Goal: Transaction & Acquisition: Purchase product/service

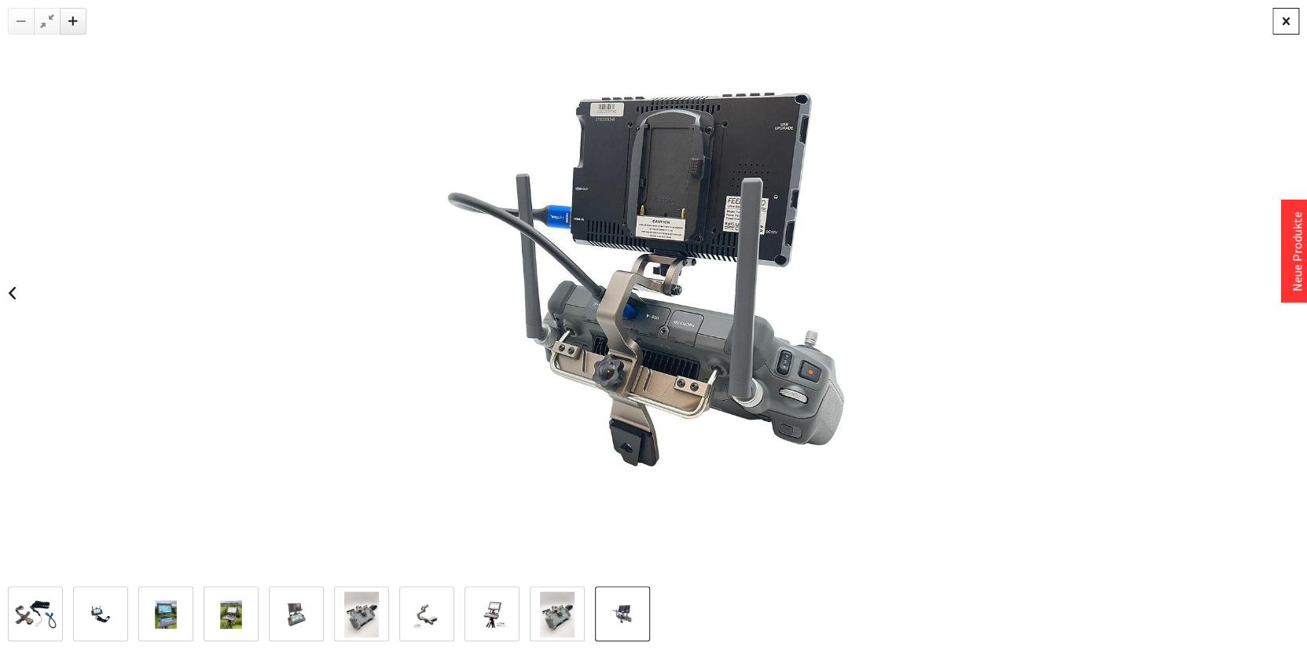
click at [1284, 28] on div at bounding box center [1286, 21] width 27 height 27
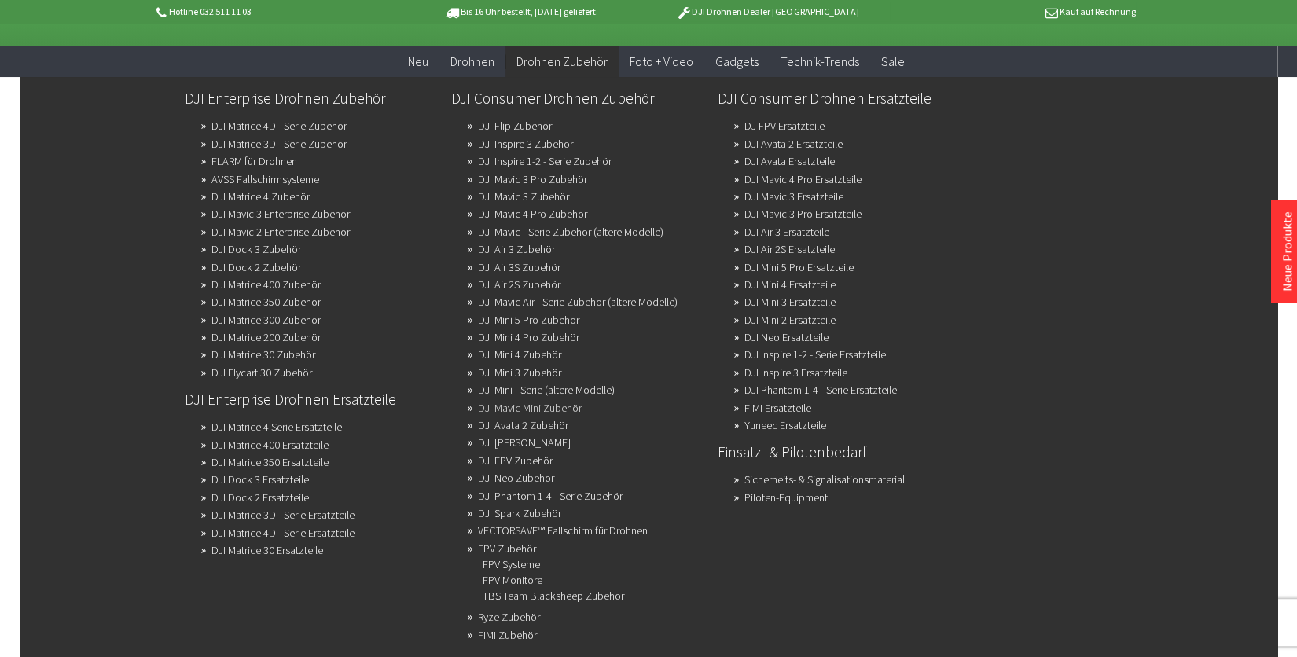
scroll to position [68, 0]
click at [270, 230] on link "DJI Mavic 2 Enterprise Zubehör" at bounding box center [280, 232] width 138 height 22
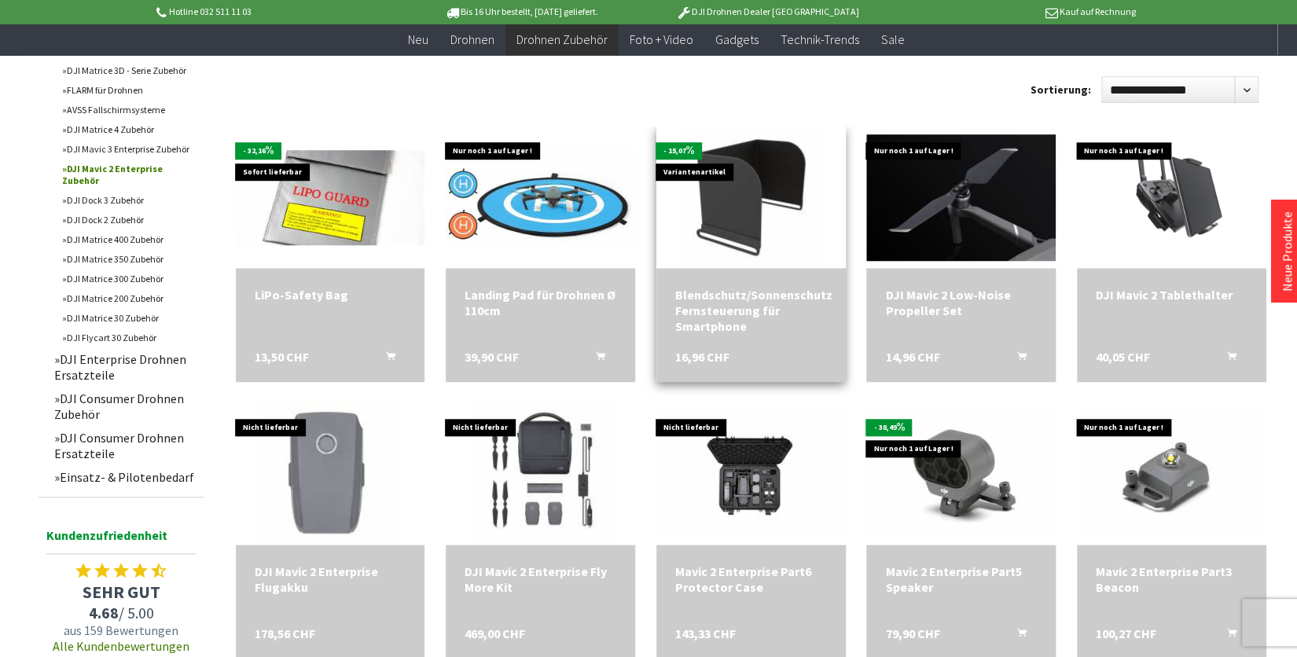
scroll to position [476, 0]
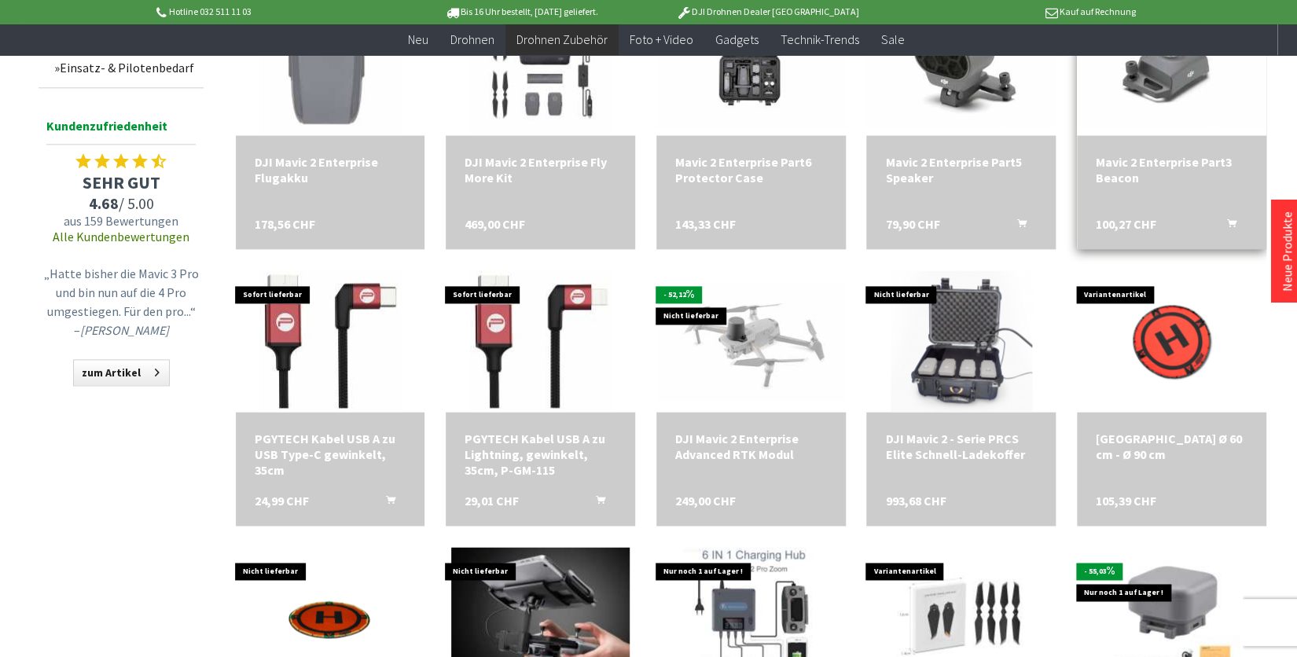
scroll to position [885, 0]
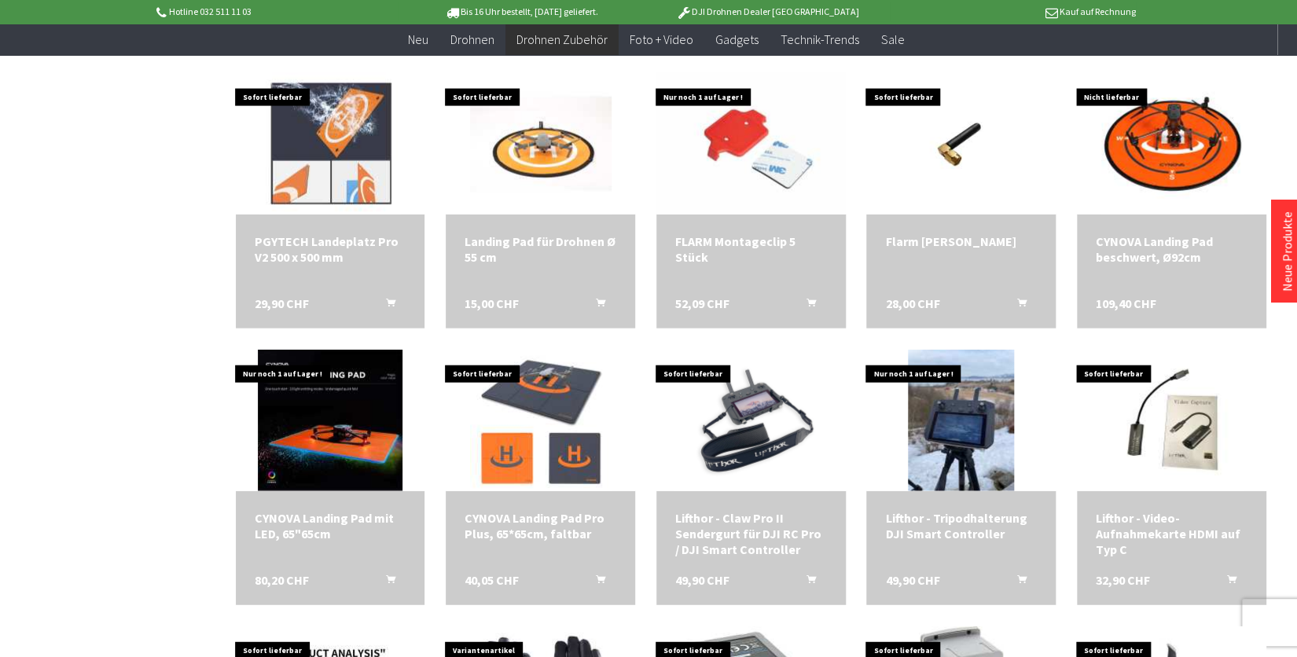
scroll to position [1635, 0]
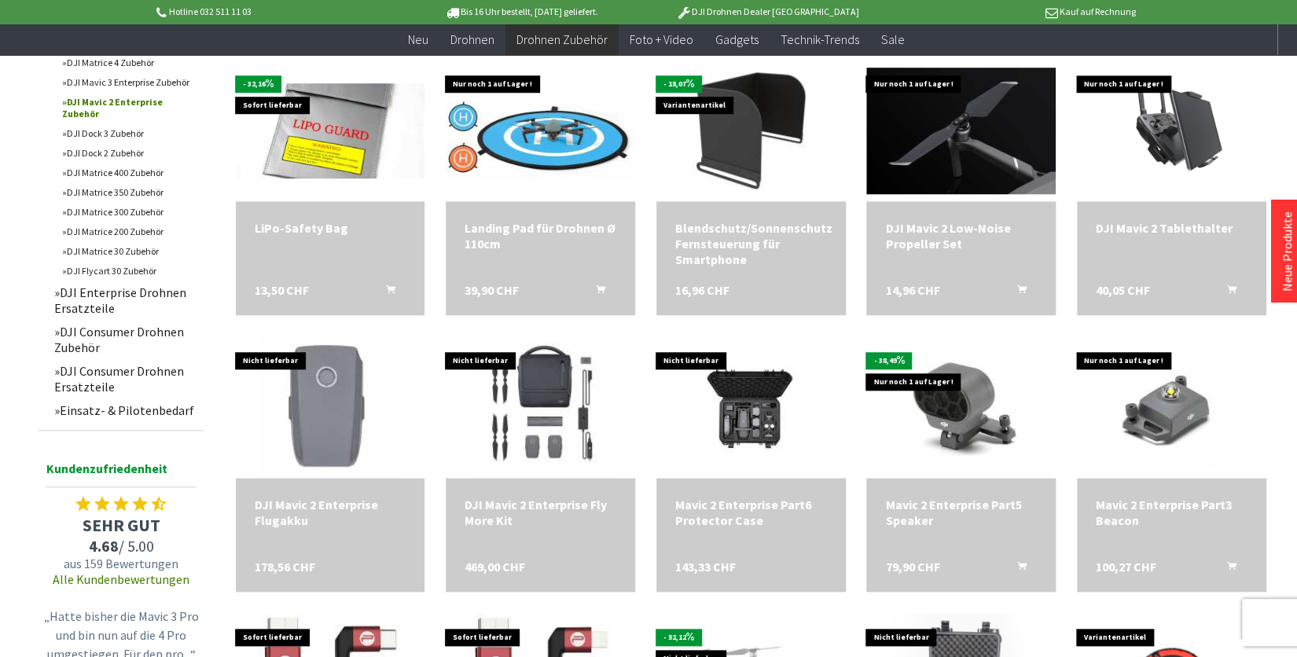
scroll to position [542, 0]
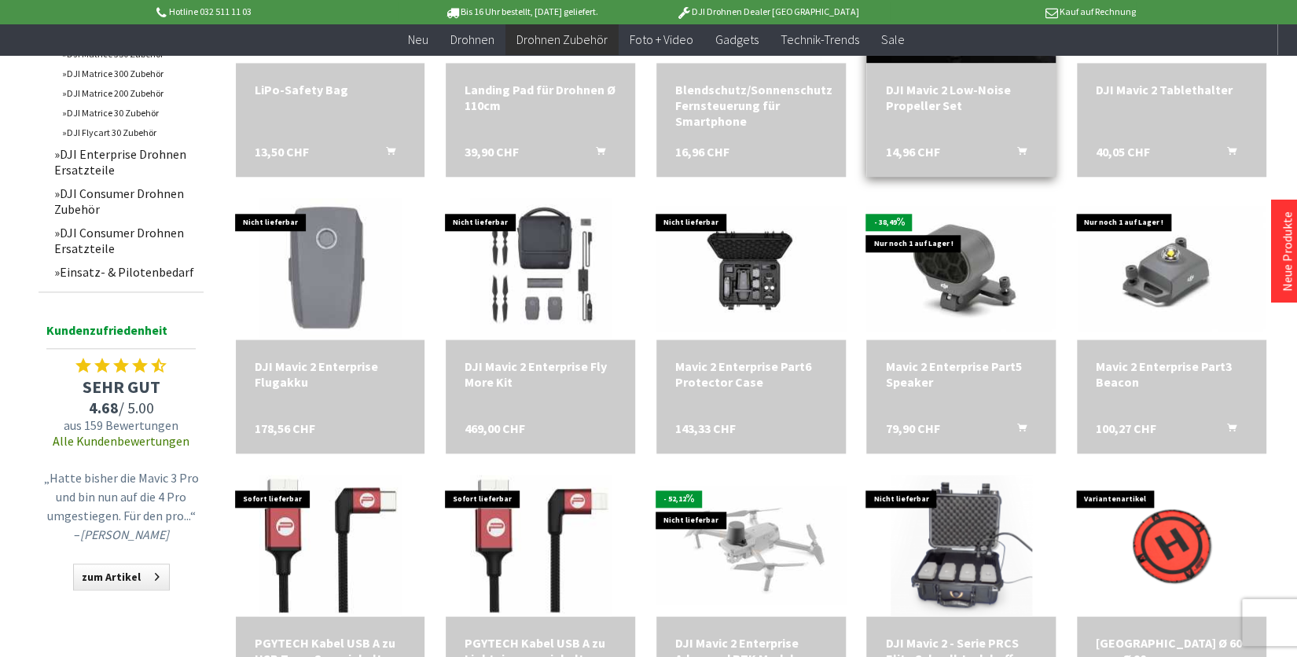
scroll to position [682, 0]
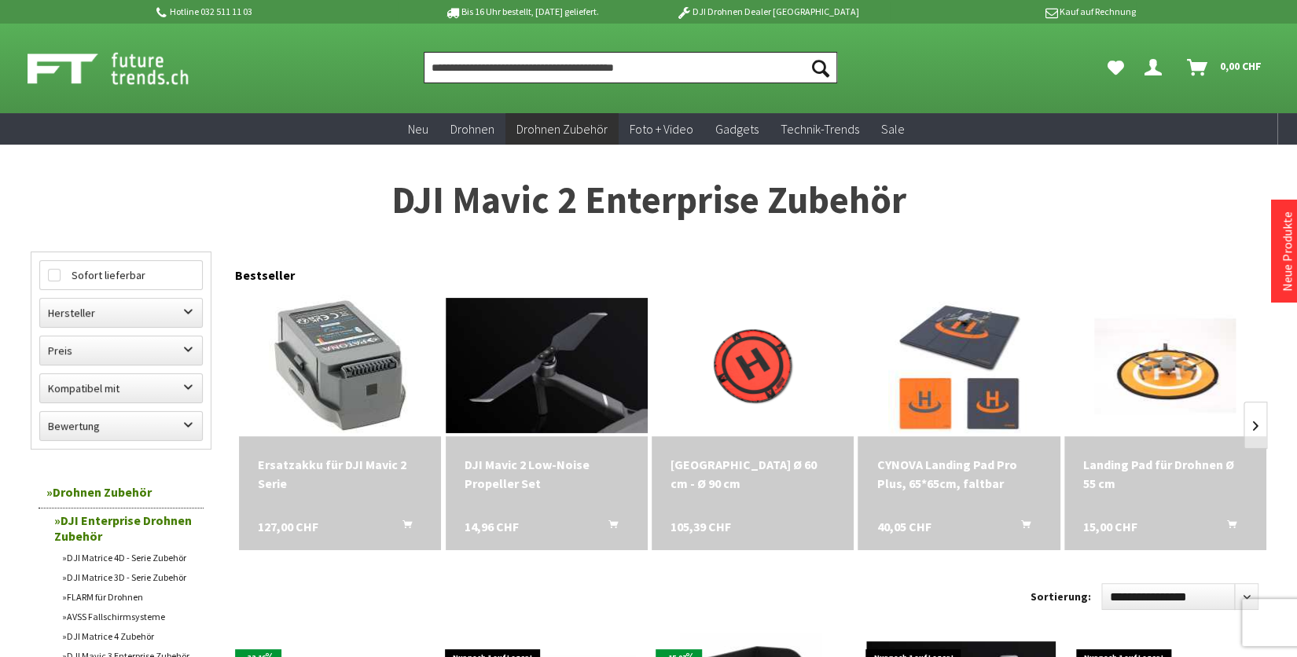
click at [574, 71] on input "Produkt, Marke, Kategorie, EAN, Artikelnummer…" at bounding box center [630, 67] width 413 height 31
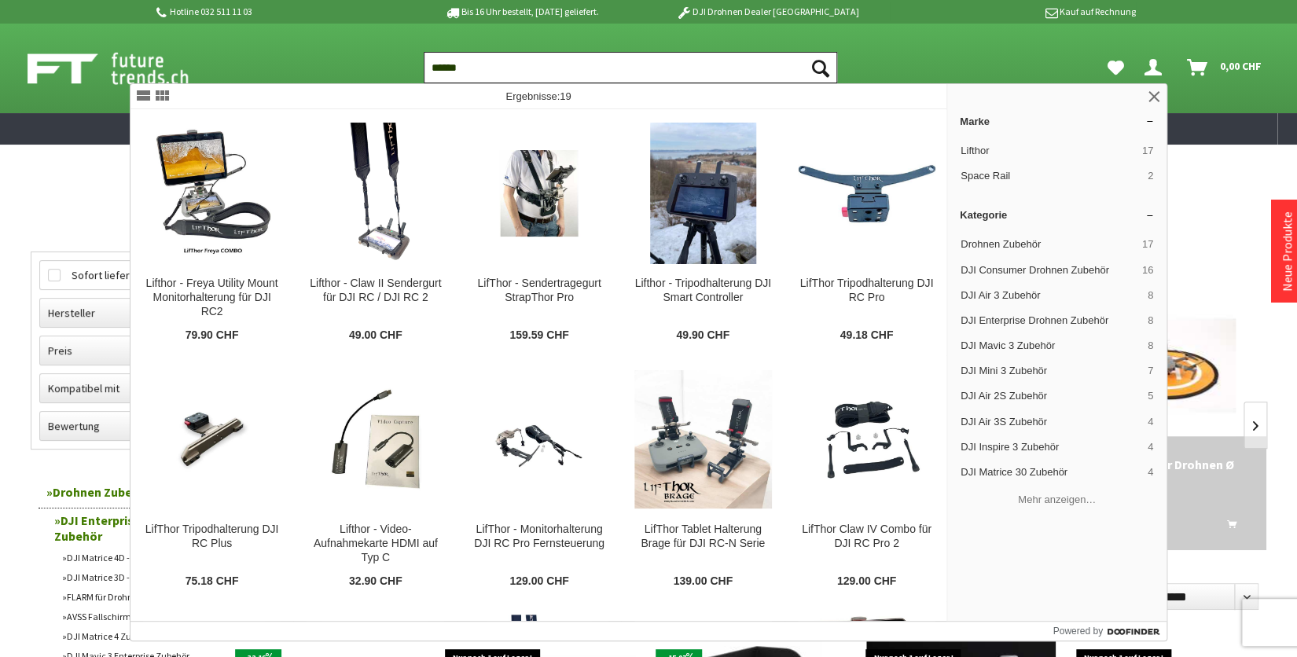
type input "******"
click at [804, 52] on button "Suchen" at bounding box center [820, 67] width 33 height 31
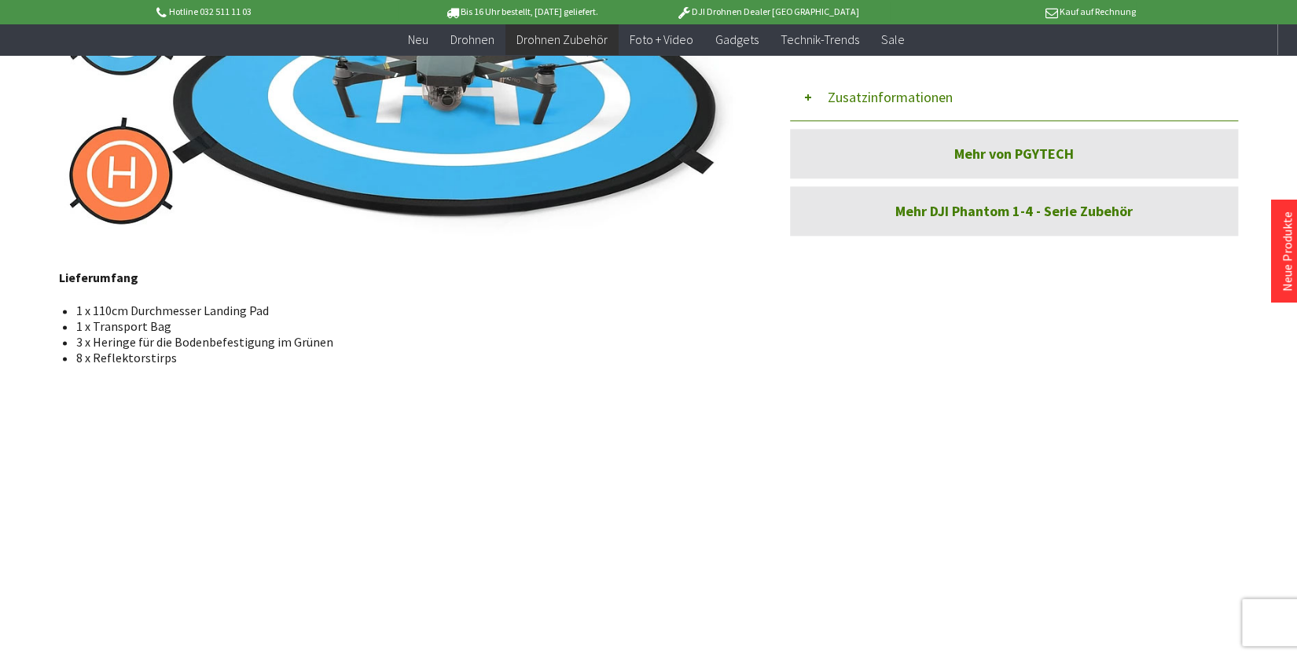
scroll to position [819, 0]
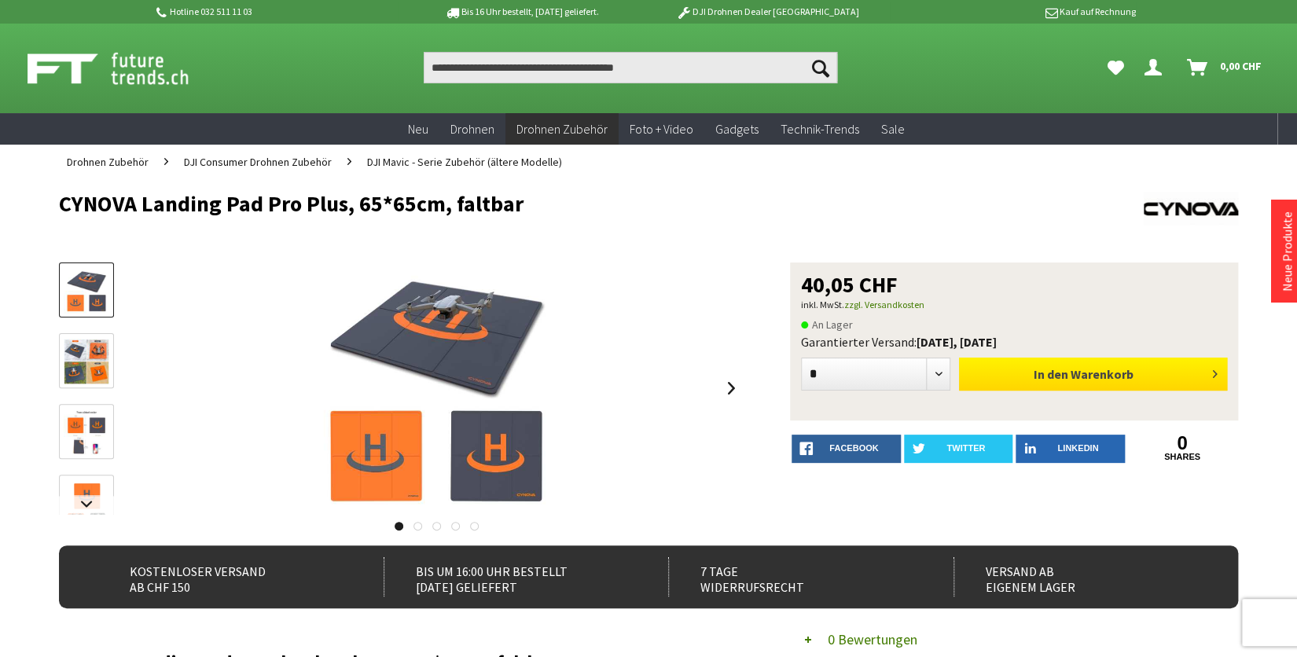
click at [1008, 381] on button "In den Warenkorb" at bounding box center [1093, 374] width 268 height 33
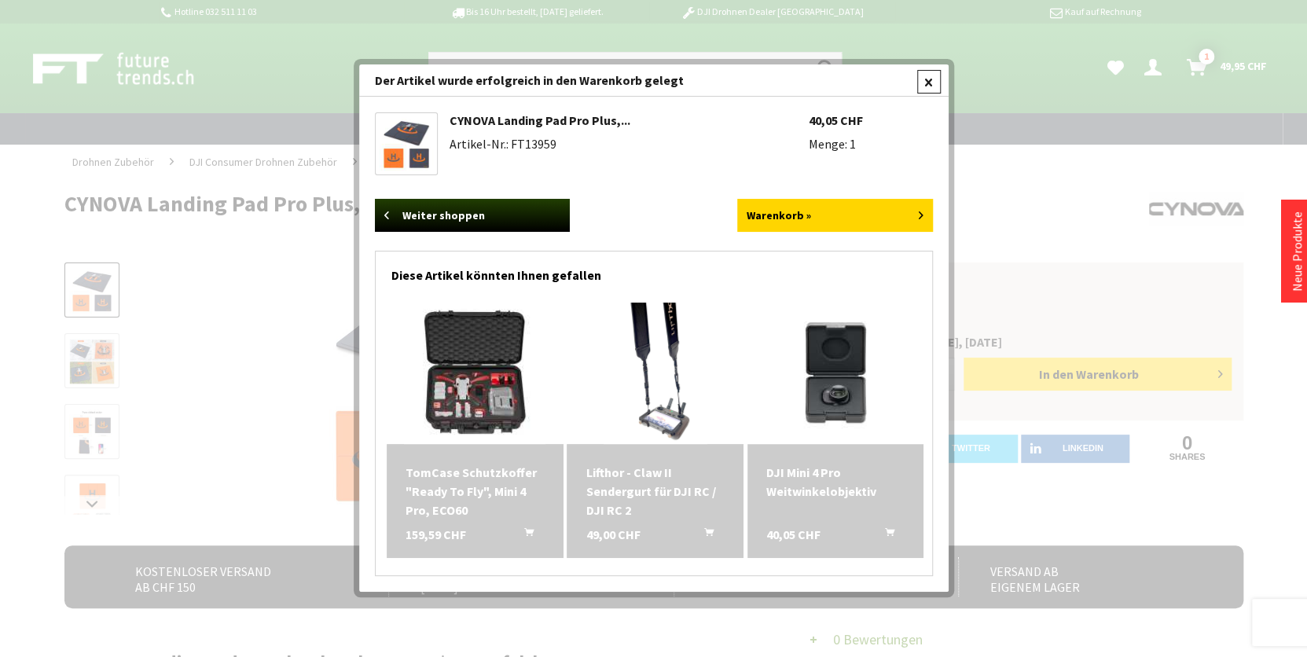
click at [923, 86] on div at bounding box center [929, 82] width 24 height 24
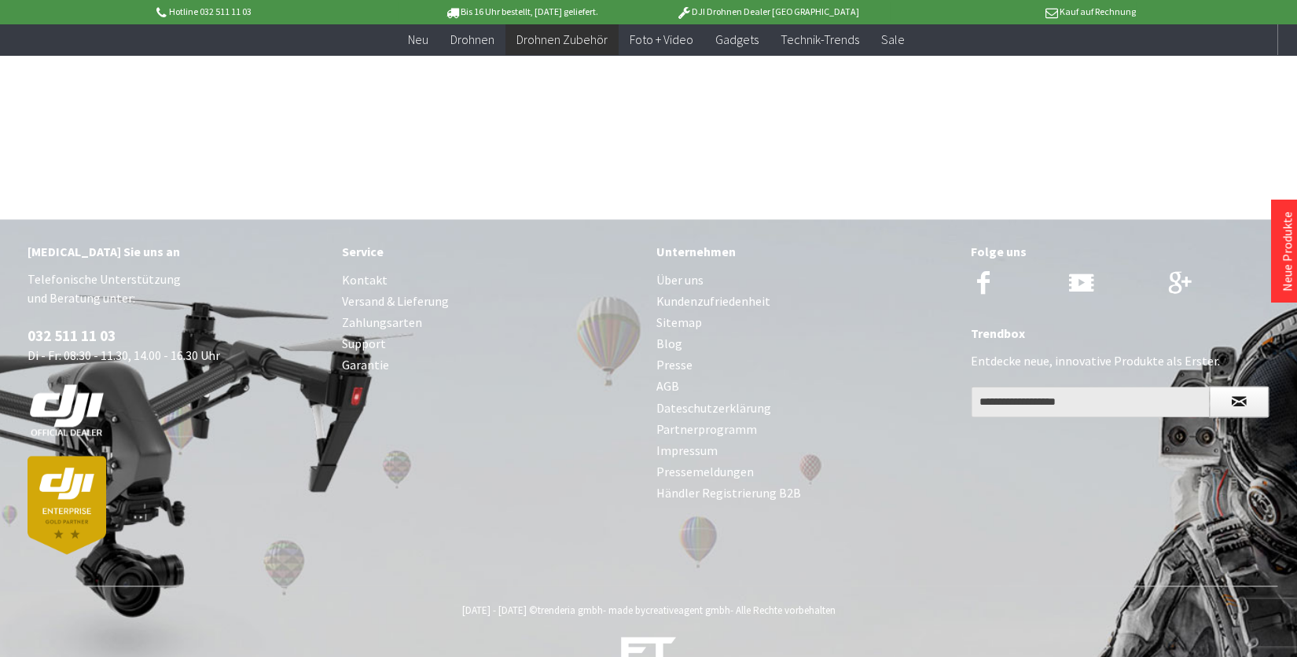
scroll to position [3926, 0]
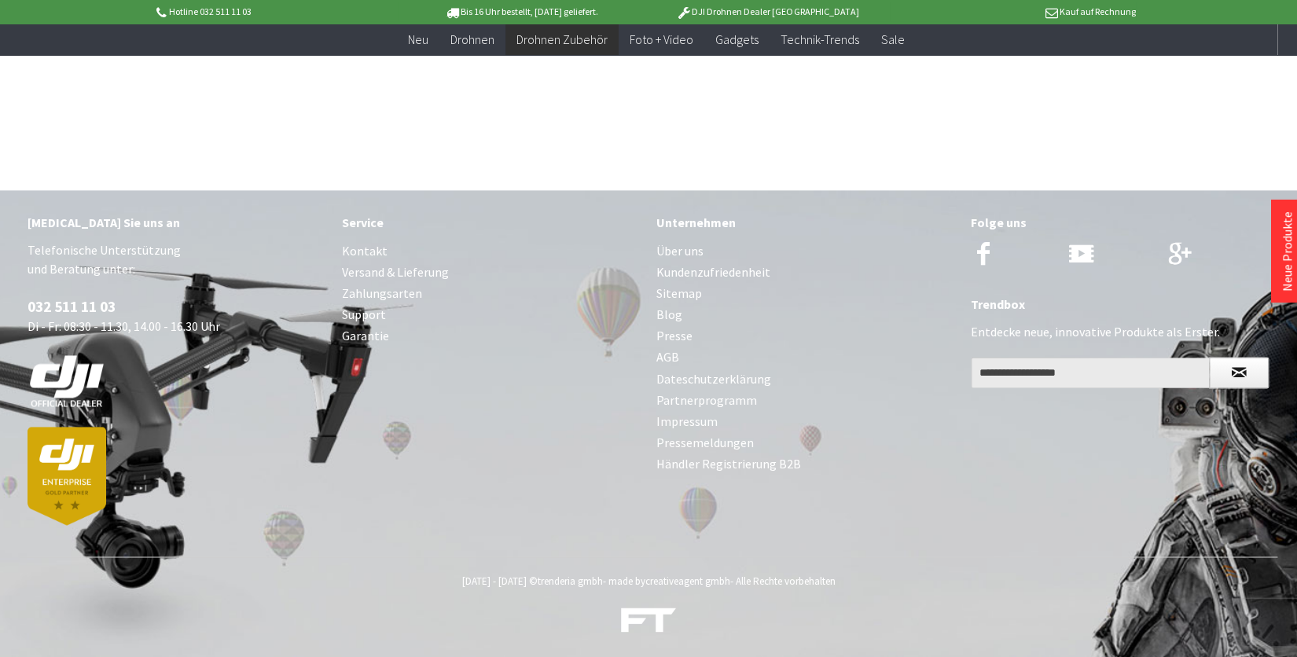
click at [677, 247] on link "Über uns" at bounding box center [805, 251] width 299 height 21
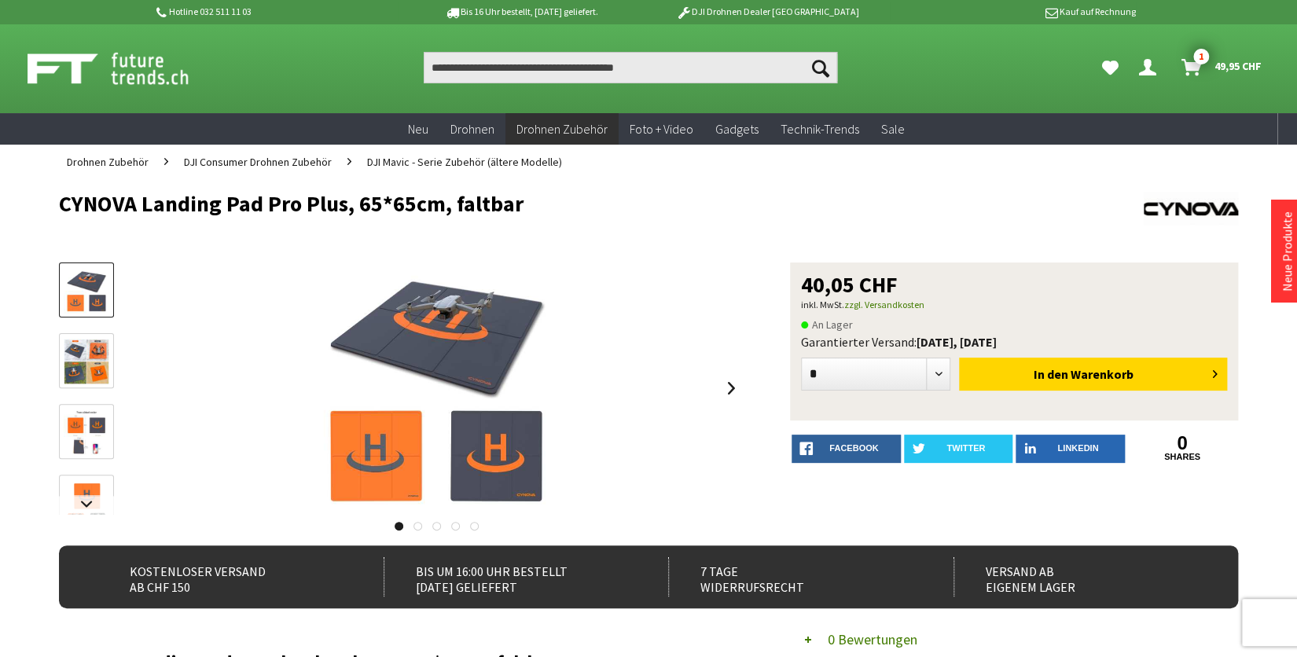
scroll to position [0, 0]
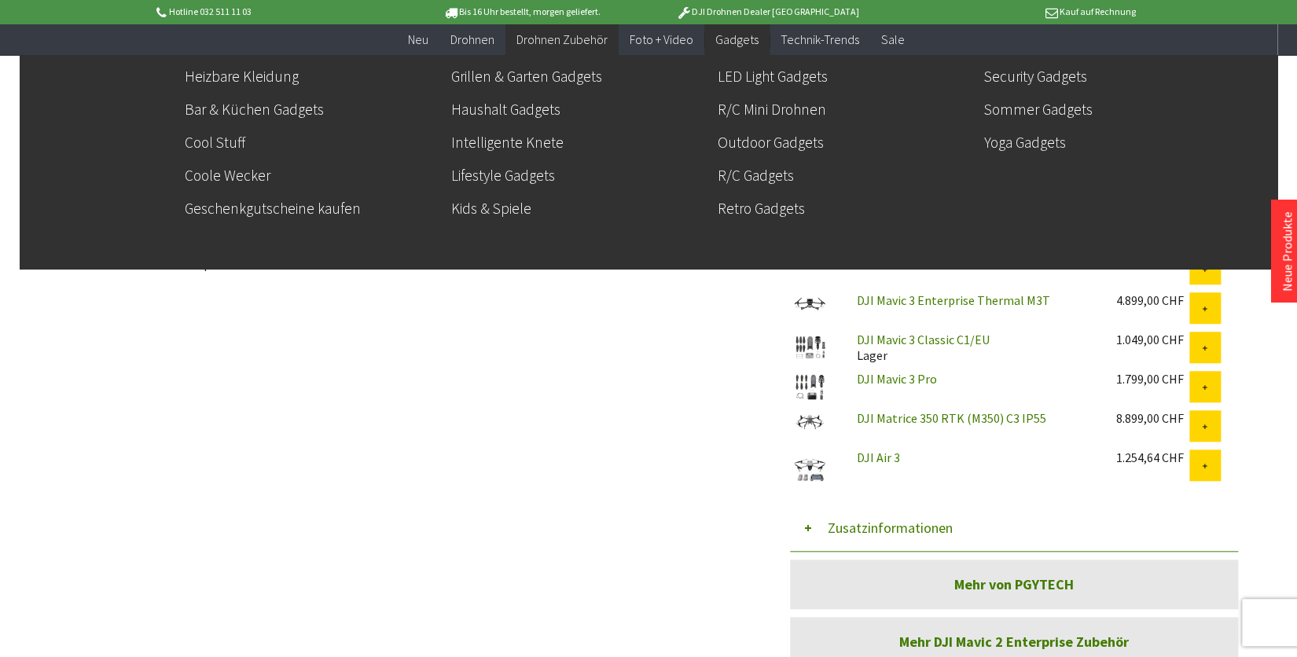
scroll to position [480, 0]
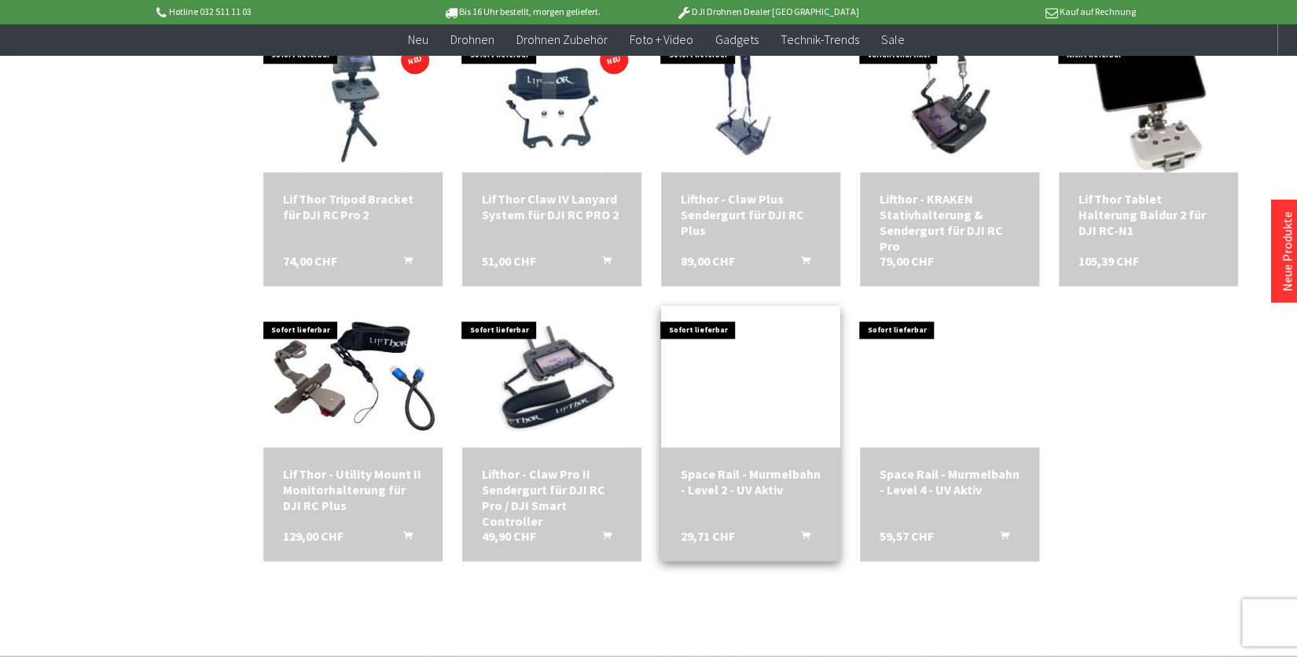
scroll to position [816, 0]
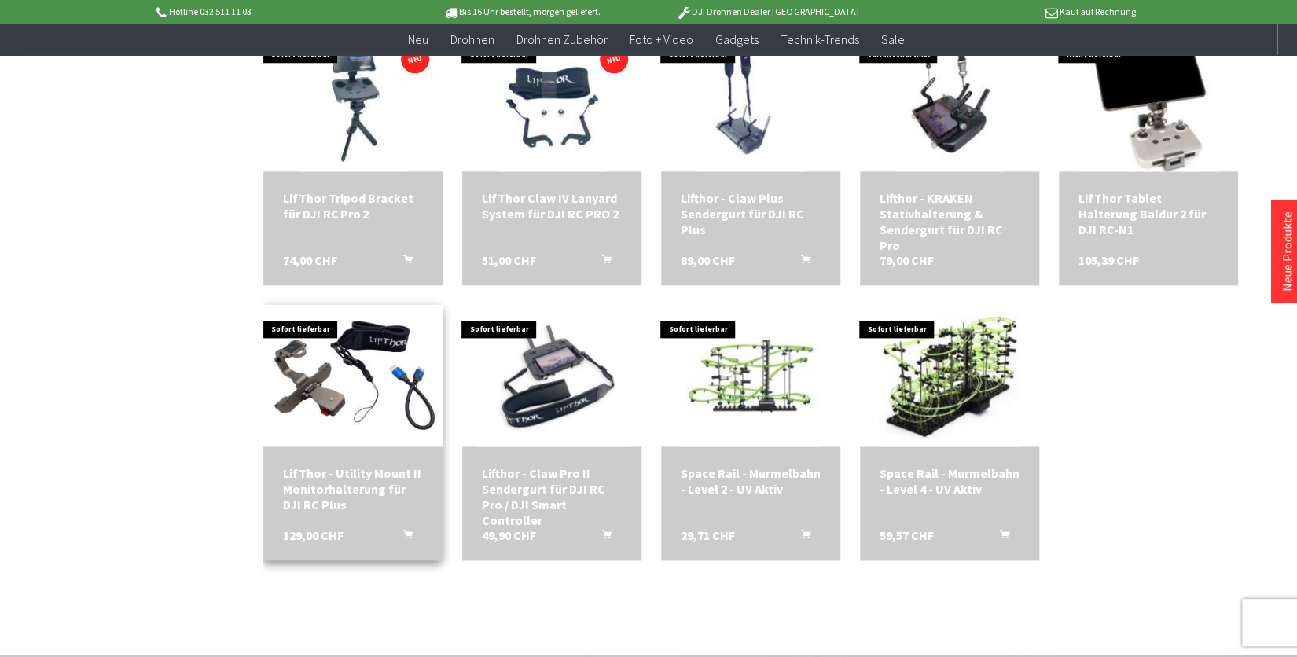
click at [376, 395] on img at bounding box center [352, 376] width 179 height 112
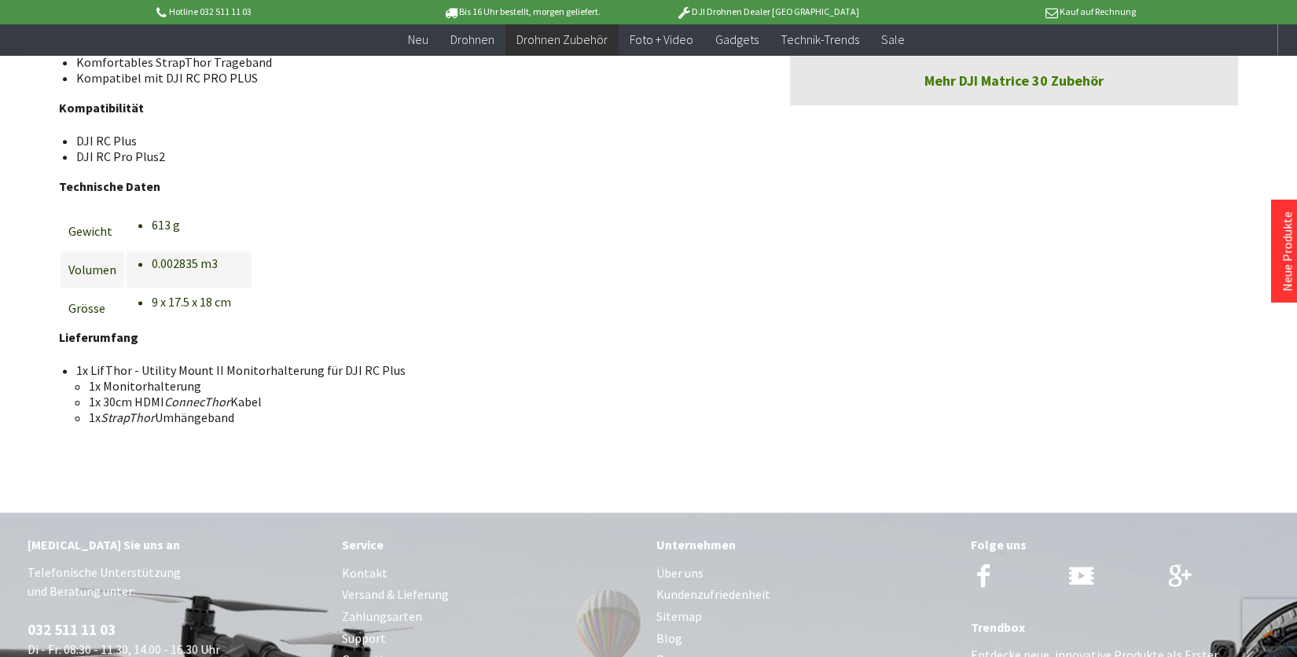
scroll to position [887, 0]
drag, startPoint x: 103, startPoint y: 413, endPoint x: 243, endPoint y: 413, distance: 139.9
click at [243, 413] on li "1x StrapThor Umhängeband" at bounding box center [403, 417] width 629 height 16
copy li "StrapThor Umhängeband"
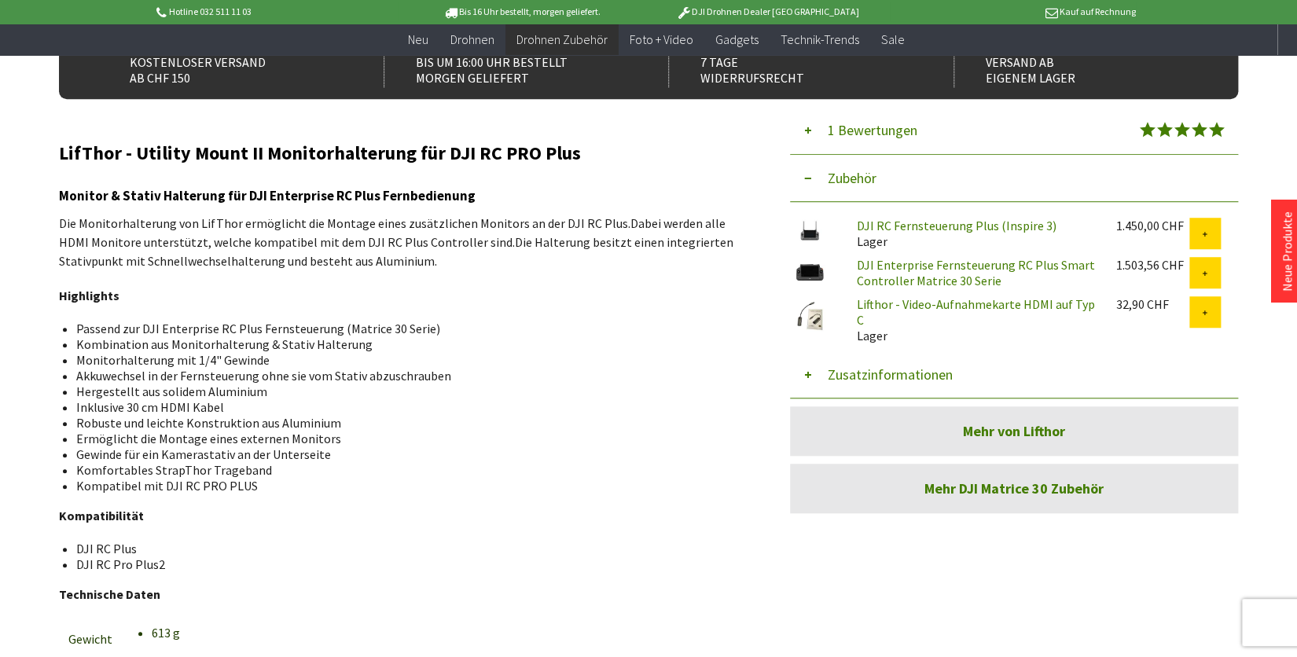
scroll to position [477, 0]
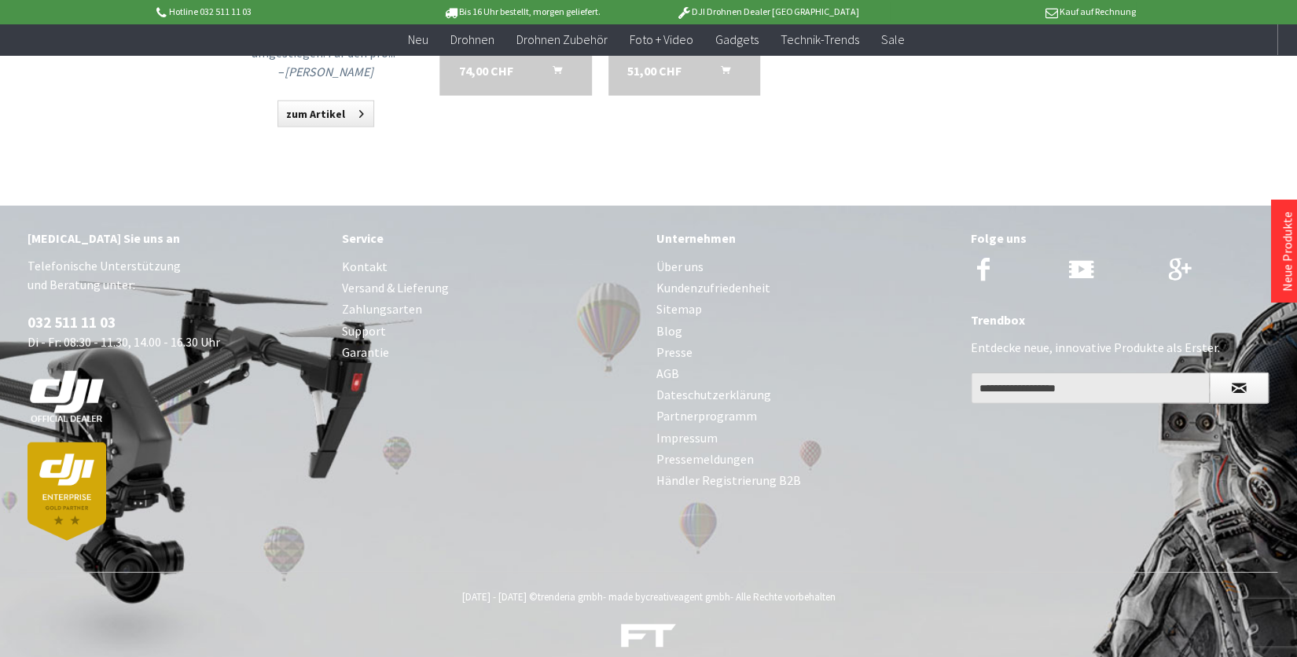
scroll to position [1687, 0]
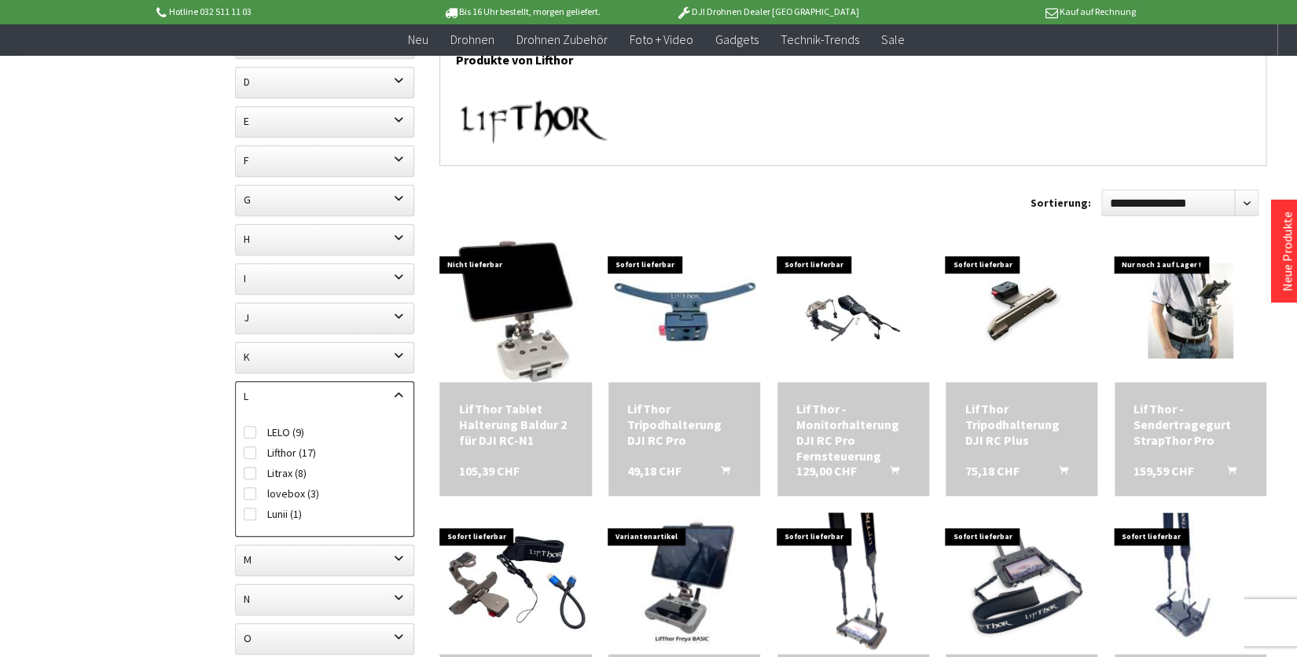
scroll to position [458, 0]
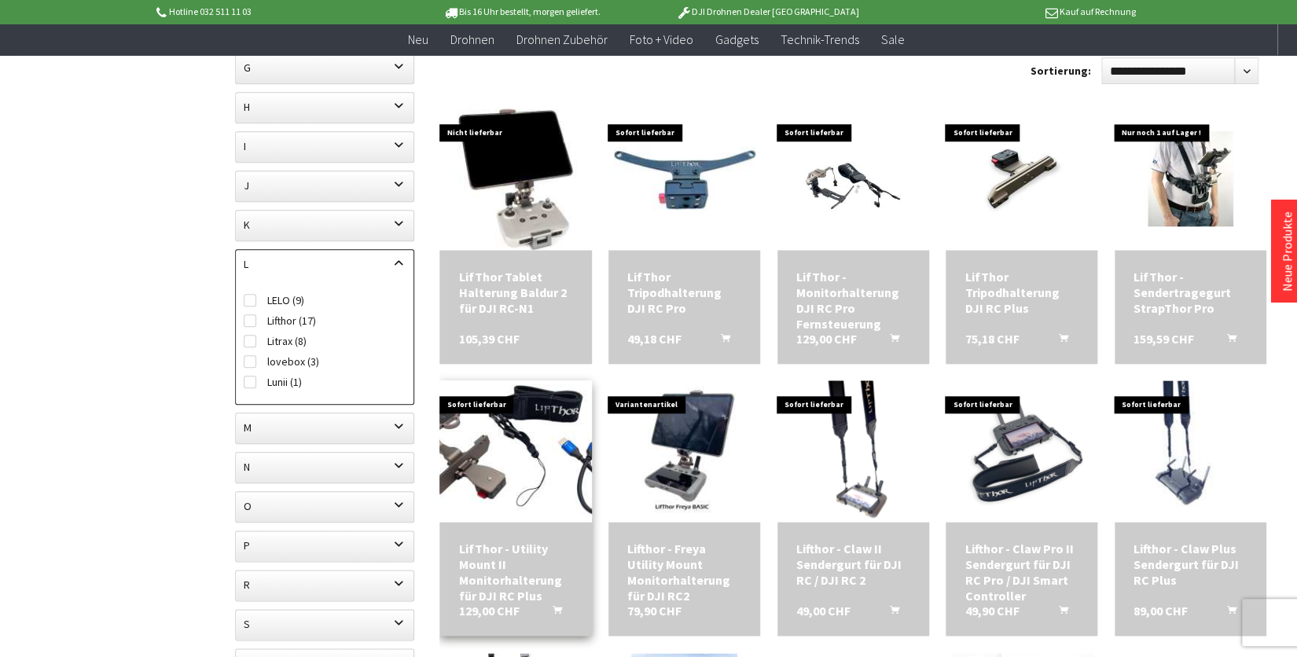
scroll to position [593, 0]
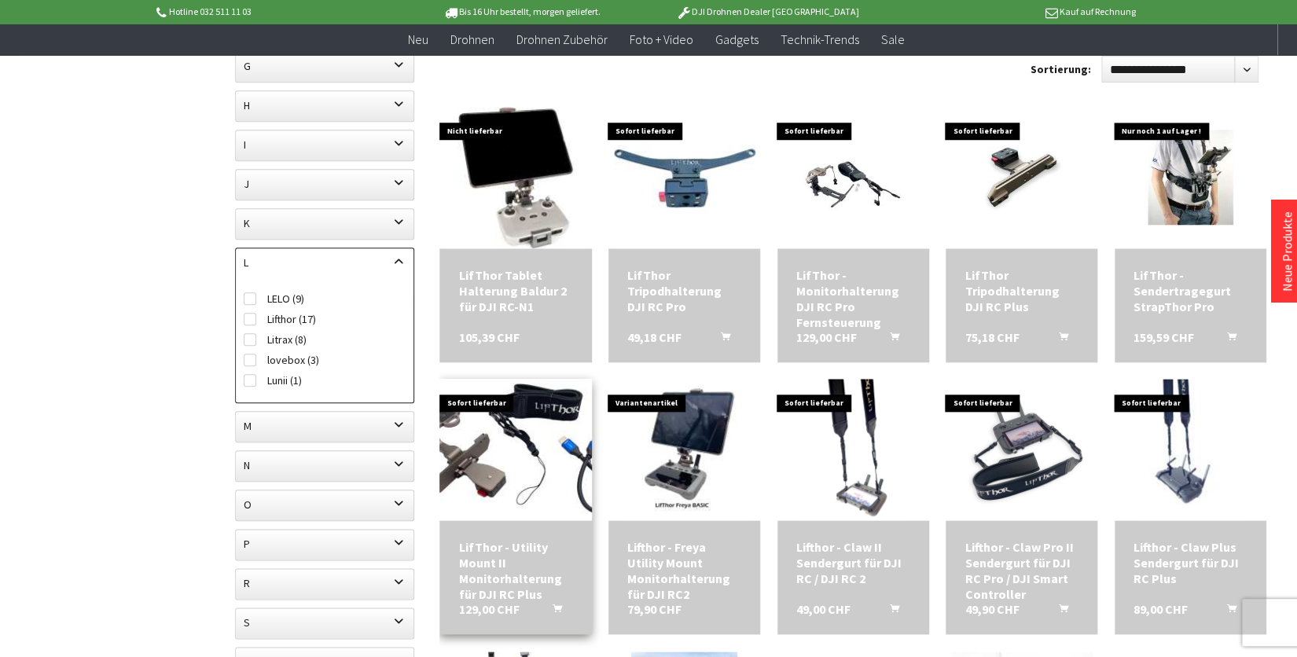
click at [519, 454] on img at bounding box center [516, 450] width 212 height 134
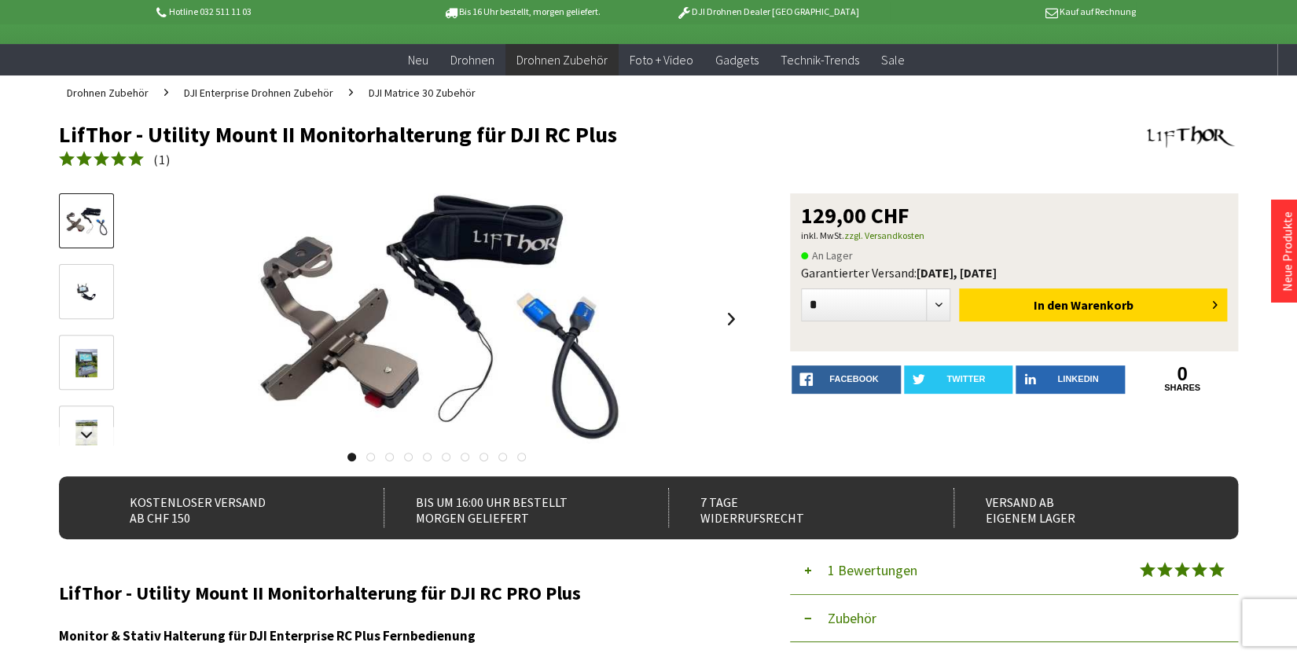
scroll to position [68, 0]
